Goal: Task Accomplishment & Management: Use online tool/utility

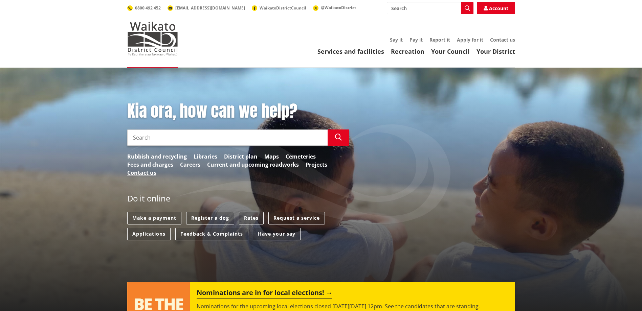
click at [269, 156] on link "Maps" at bounding box center [271, 157] width 15 height 8
click at [250, 215] on link "Rates" at bounding box center [251, 218] width 25 height 13
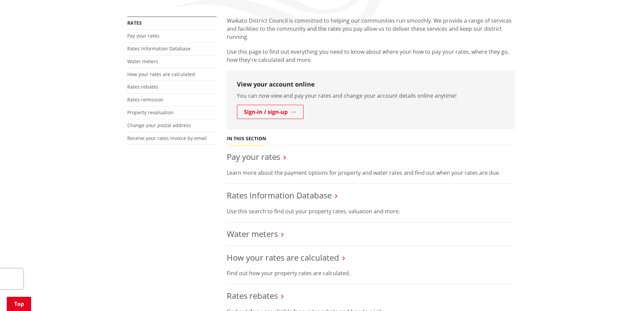
scroll to position [135, 0]
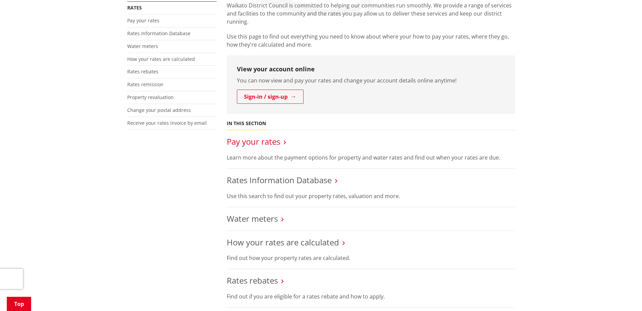
click at [255, 143] on link "Pay your rates" at bounding box center [253, 141] width 53 height 11
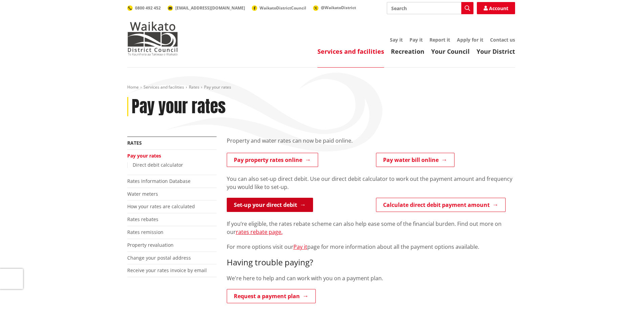
click at [282, 205] on link "Set-up your direct debit" at bounding box center [270, 205] width 86 height 14
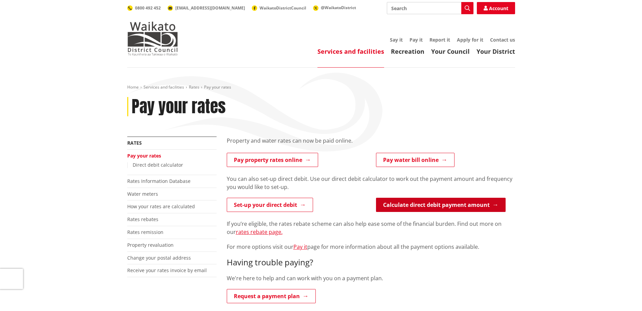
click at [423, 204] on link "Calculate direct debit payment amount" at bounding box center [441, 205] width 130 height 14
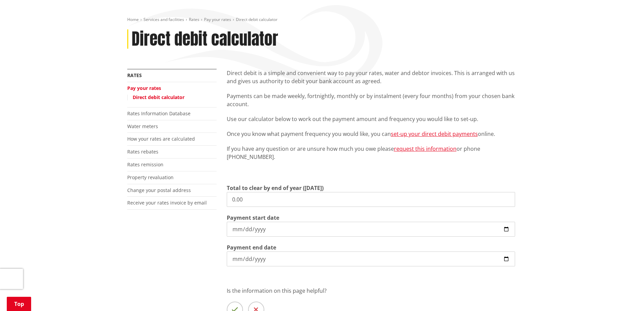
scroll to position [135, 0]
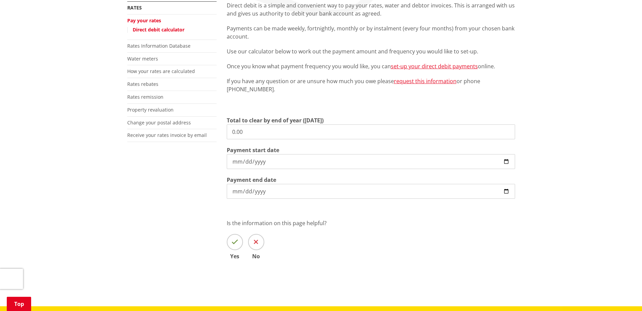
click at [264, 136] on input "0.00" at bounding box center [371, 131] width 288 height 15
drag, startPoint x: 193, startPoint y: 143, endPoint x: 130, endPoint y: 150, distance: 63.0
click at [130, 150] on div "More from this section Rates Pay your rates Direct debit calculator Rates Infor…" at bounding box center [321, 140] width 398 height 278
type input "2,573.62"
click at [507, 160] on input "[DATE]" at bounding box center [371, 161] width 288 height 15
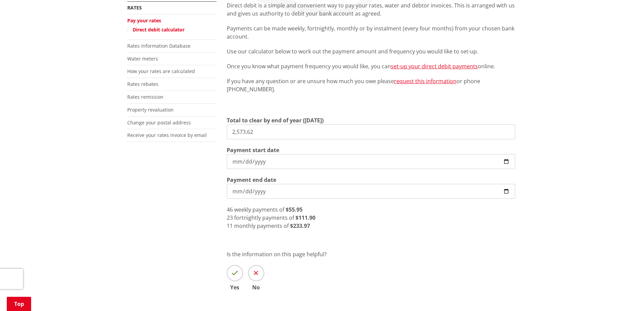
type input "[DATE]"
